Goal: Obtain resource: Obtain resource

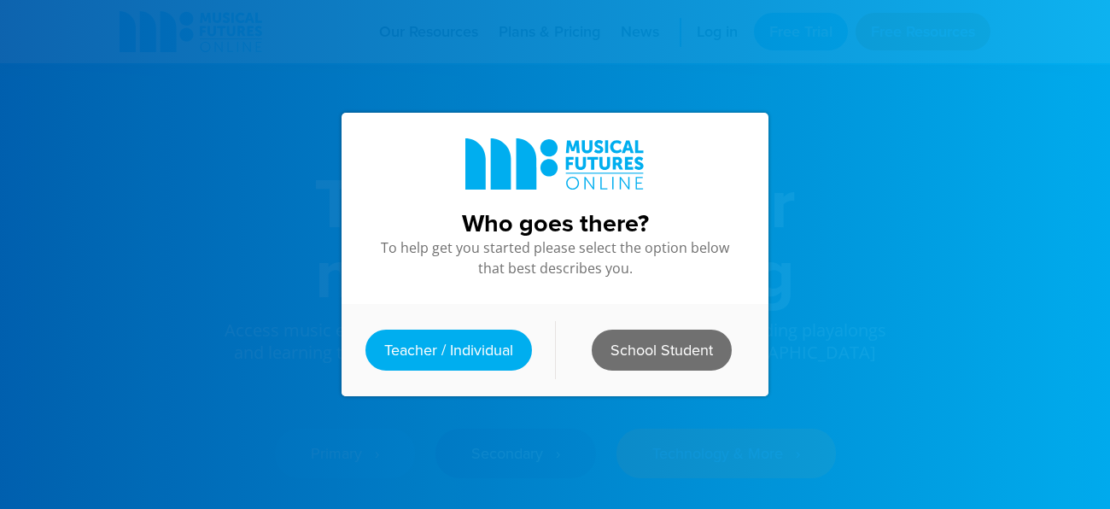
click at [680, 359] on link "School Student" at bounding box center [661, 349] width 140 height 41
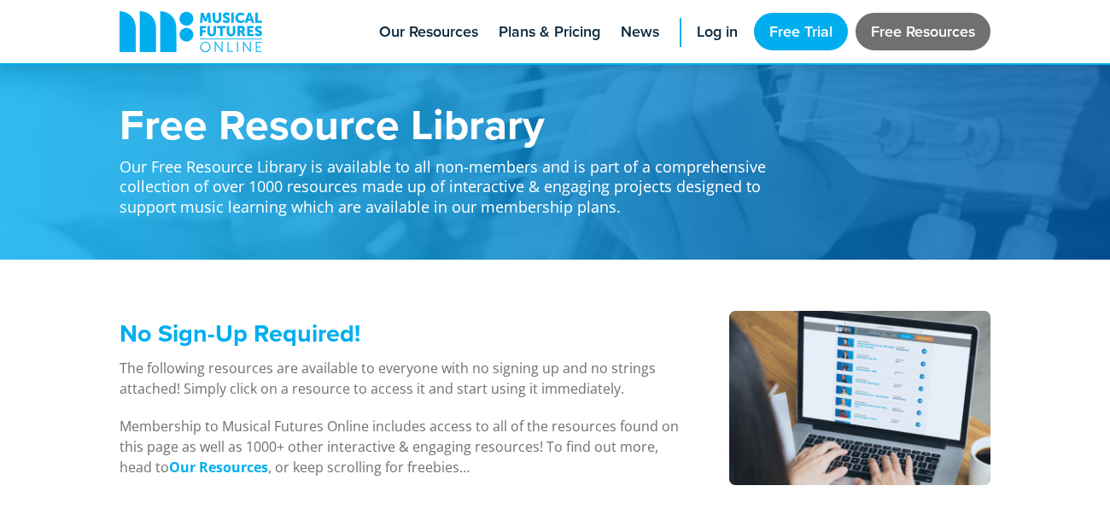
click at [929, 26] on link "Free Resources" at bounding box center [922, 32] width 135 height 38
click at [938, 34] on link "Free Resources" at bounding box center [922, 32] width 135 height 38
click at [727, 21] on span "Log in" at bounding box center [716, 31] width 41 height 23
